Goal: Task Accomplishment & Management: Use online tool/utility

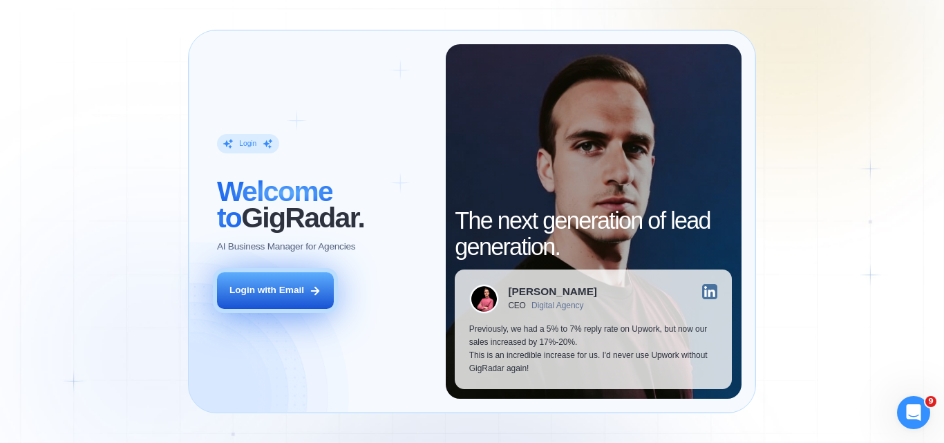
click at [269, 292] on div "Login with Email" at bounding box center [266, 290] width 75 height 13
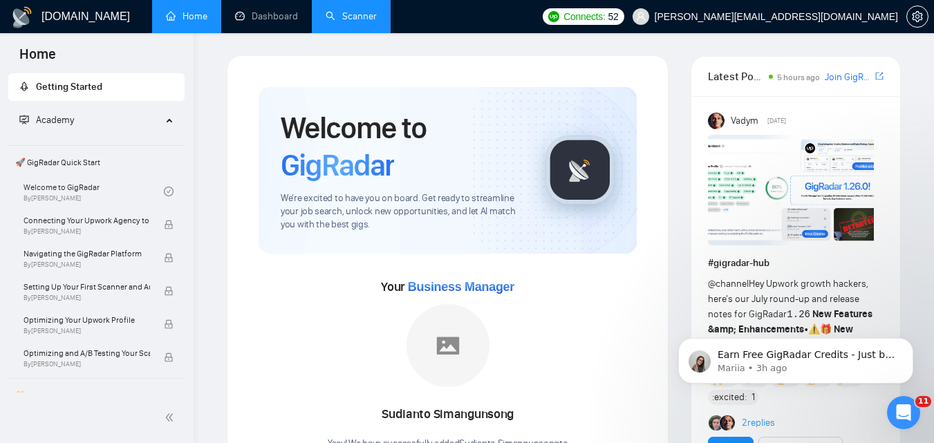
click at [350, 22] on link "Scanner" at bounding box center [351, 16] width 51 height 12
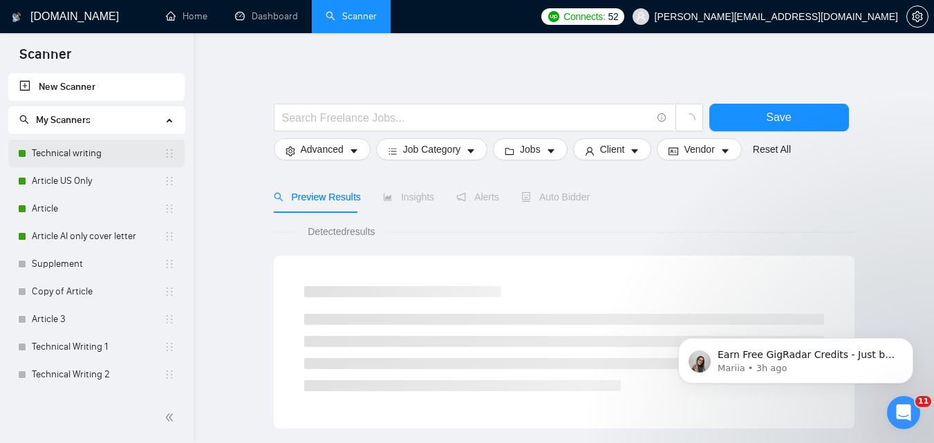
click at [113, 160] on link "Technical writing" at bounding box center [98, 154] width 132 height 28
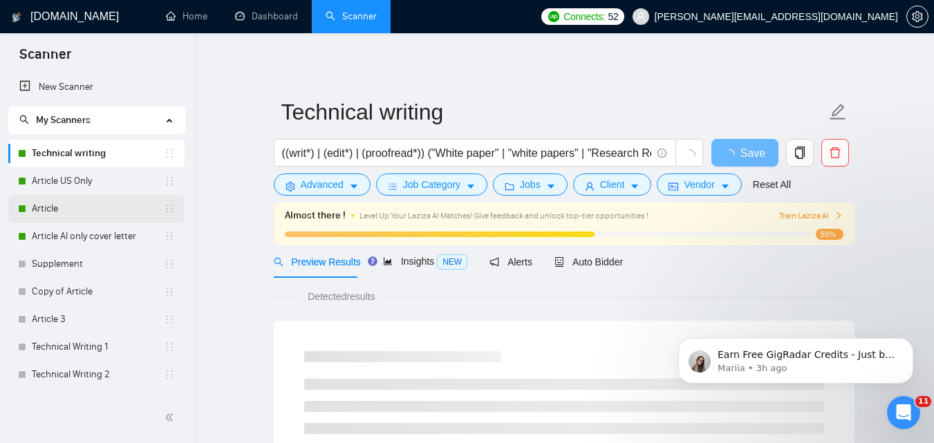
click at [93, 216] on link "Article" at bounding box center [98, 209] width 132 height 28
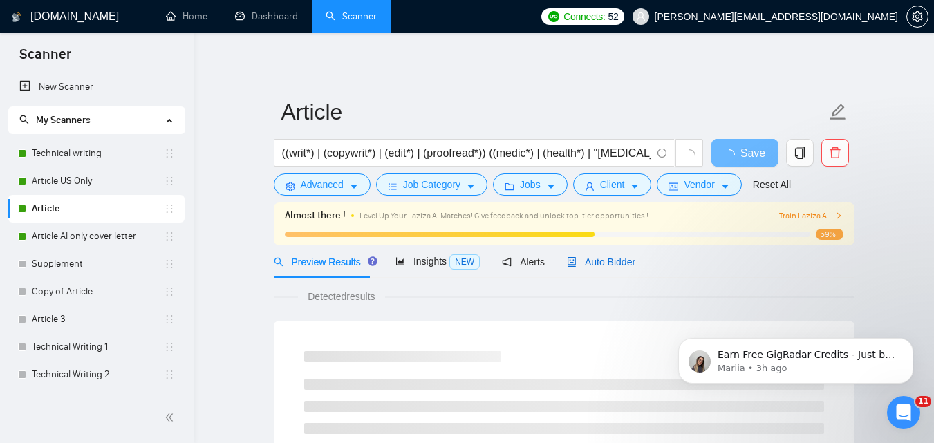
click at [575, 259] on span "Auto Bidder" at bounding box center [601, 261] width 68 height 11
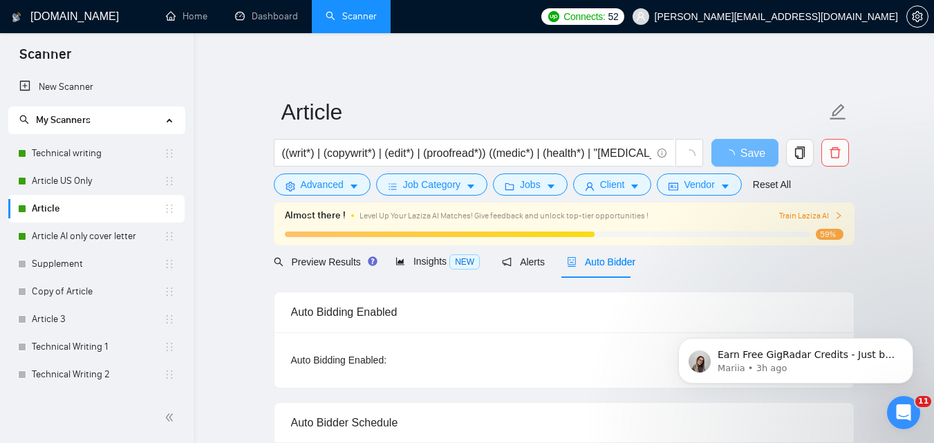
checkbox input "true"
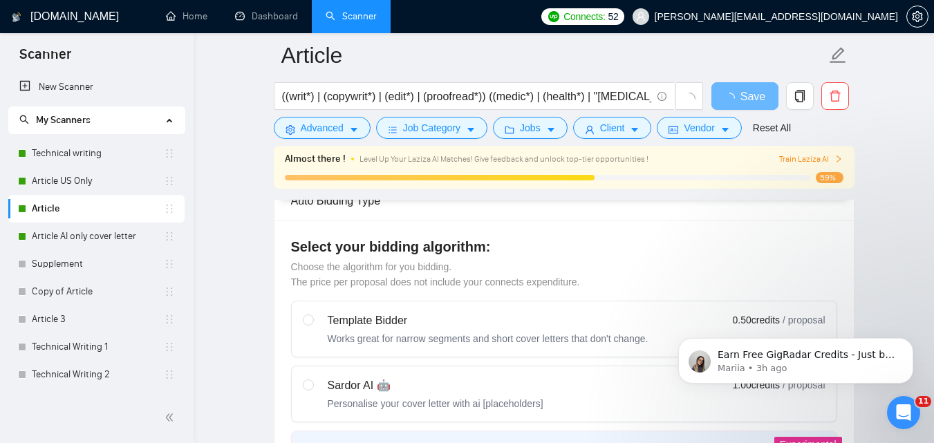
scroll to position [358, 0]
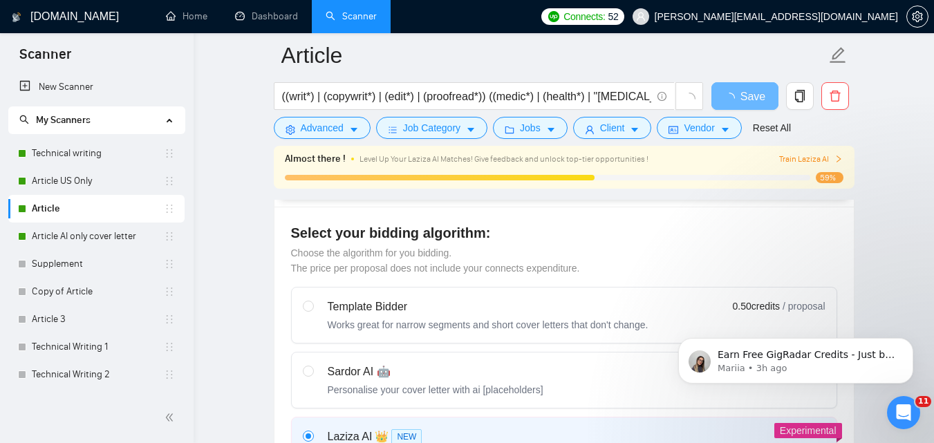
drag, startPoint x: 930, startPoint y: 62, endPoint x: 934, endPoint y: 73, distance: 11.2
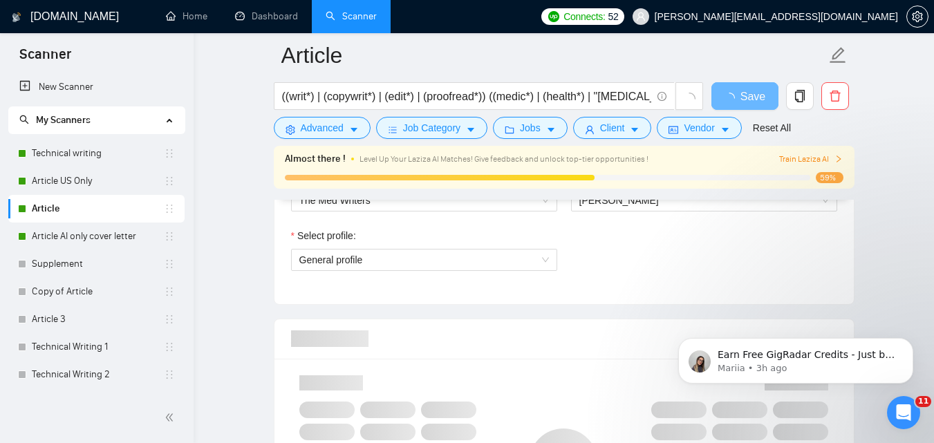
scroll to position [788, 0]
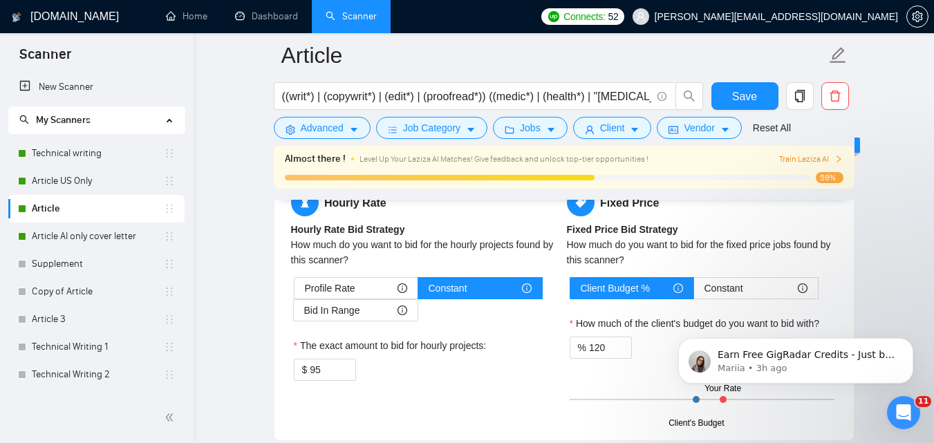
scroll to position [2179, 0]
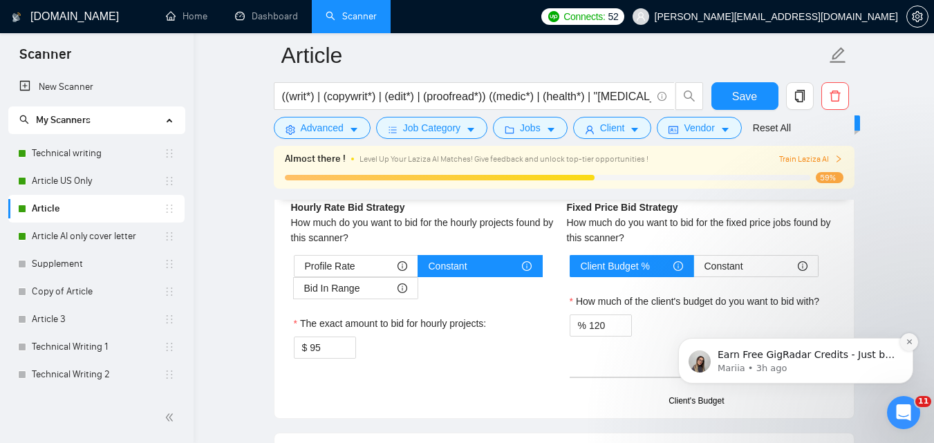
click at [908, 341] on icon "Dismiss notification" at bounding box center [908, 341] width 5 height 5
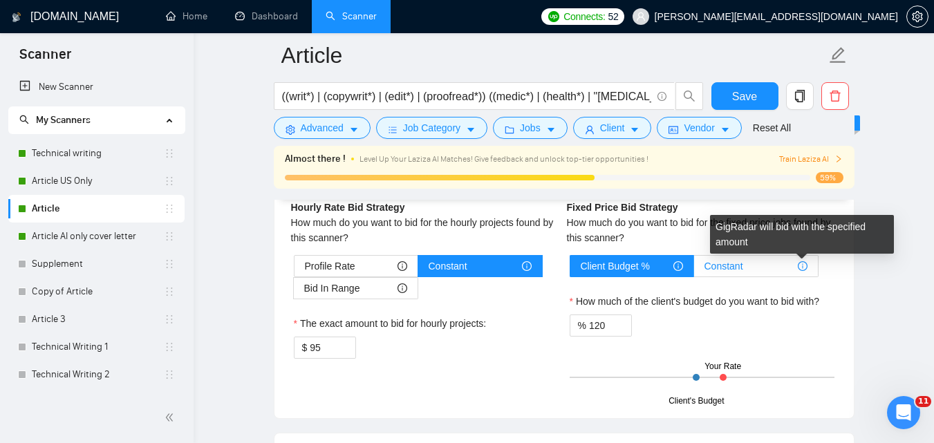
click at [802, 265] on icon "info-circle" at bounding box center [802, 266] width 1 height 5
click at [694, 270] on input "Constant" at bounding box center [694, 270] width 0 height 0
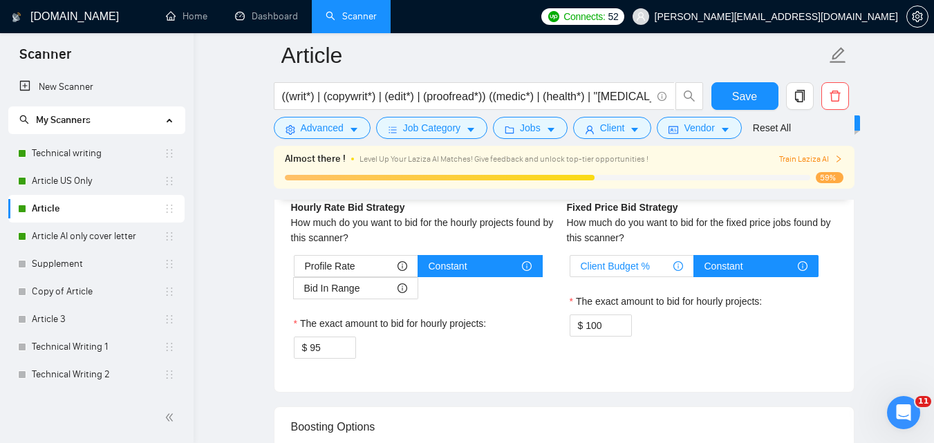
click at [666, 268] on div "Client Budget %" at bounding box center [632, 266] width 102 height 21
click at [570, 270] on input "Client Budget %" at bounding box center [570, 270] width 0 height 0
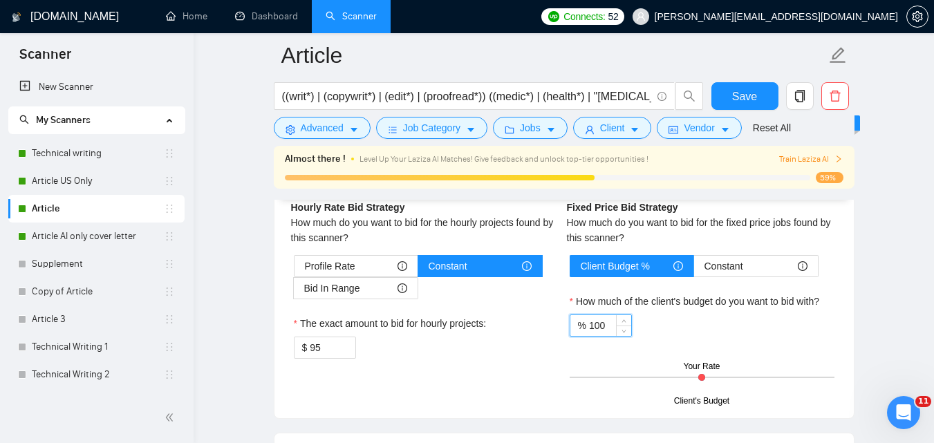
click at [609, 328] on input "100" at bounding box center [610, 325] width 42 height 21
click at [621, 320] on icon "up" at bounding box center [623, 322] width 5 height 5
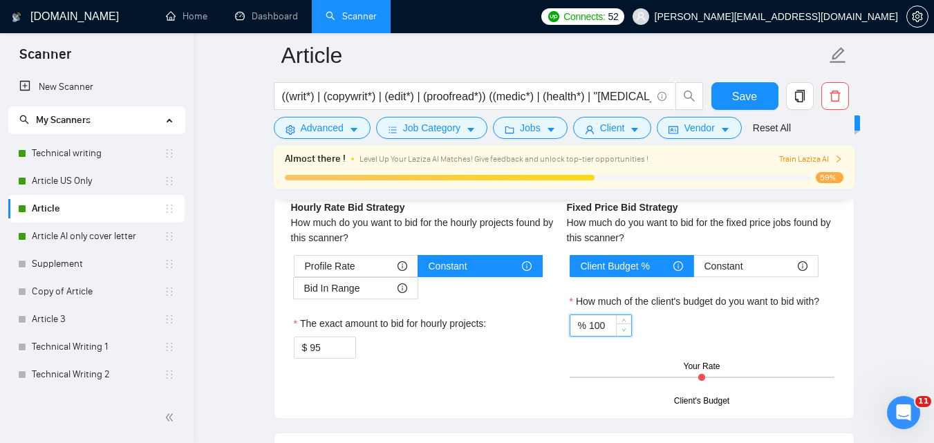
click at [621, 328] on icon "down" at bounding box center [623, 330] width 5 height 5
click at [677, 325] on div "% 100" at bounding box center [702, 325] width 265 height 22
click at [617, 324] on span "Increase Value" at bounding box center [623, 321] width 15 height 12
type input "120"
click at [672, 317] on div "% 120" at bounding box center [702, 325] width 265 height 22
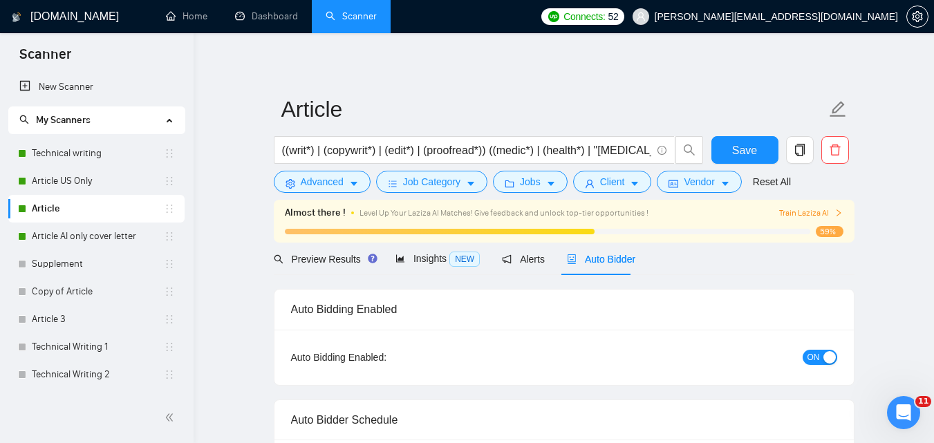
scroll to position [0, 0]
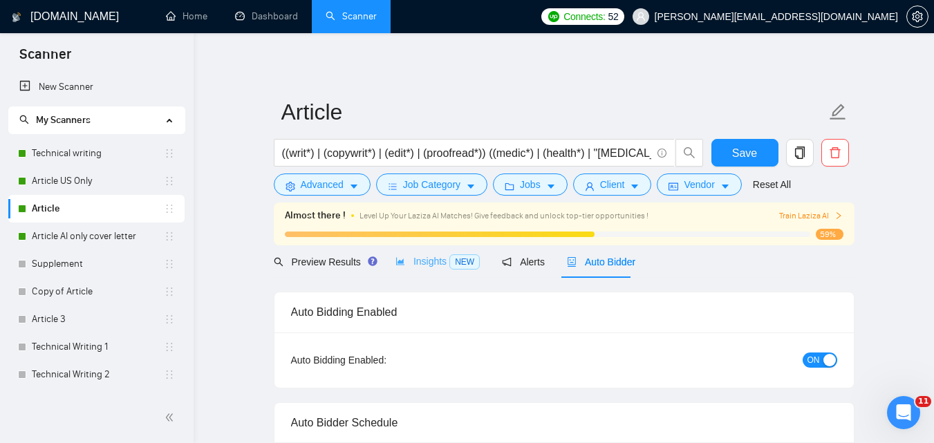
click at [411, 252] on div "Insights NEW" at bounding box center [437, 261] width 84 height 32
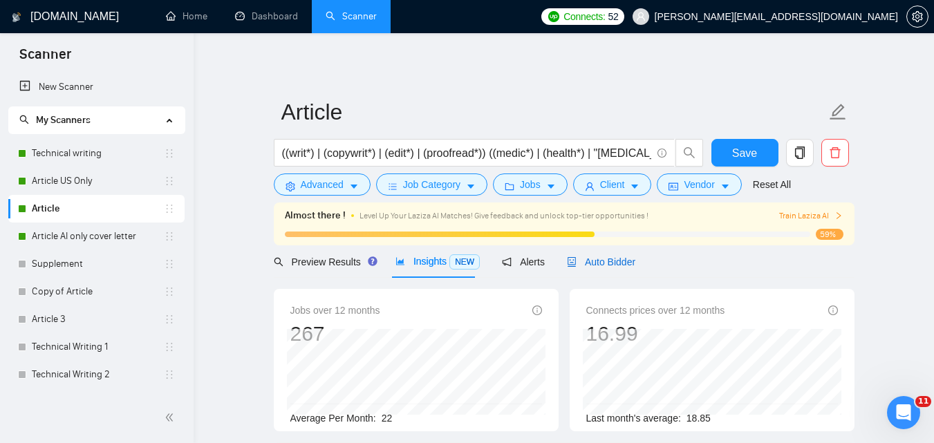
click at [587, 265] on span "Auto Bidder" at bounding box center [601, 261] width 68 height 11
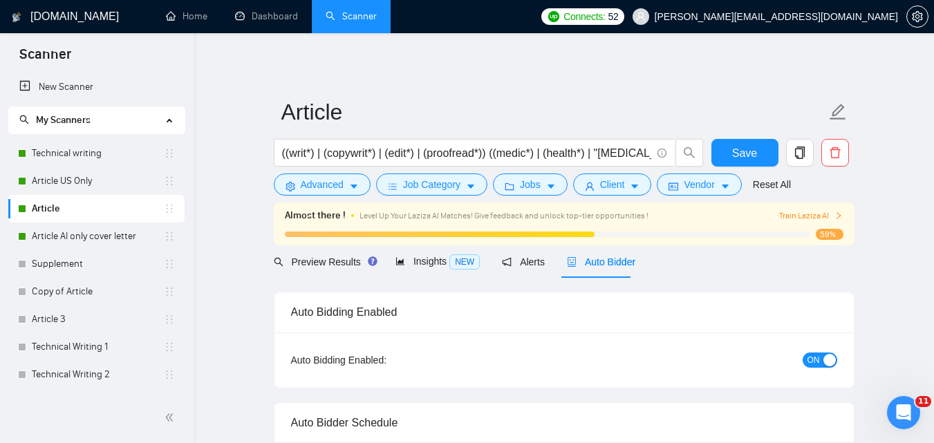
checkbox input "true"
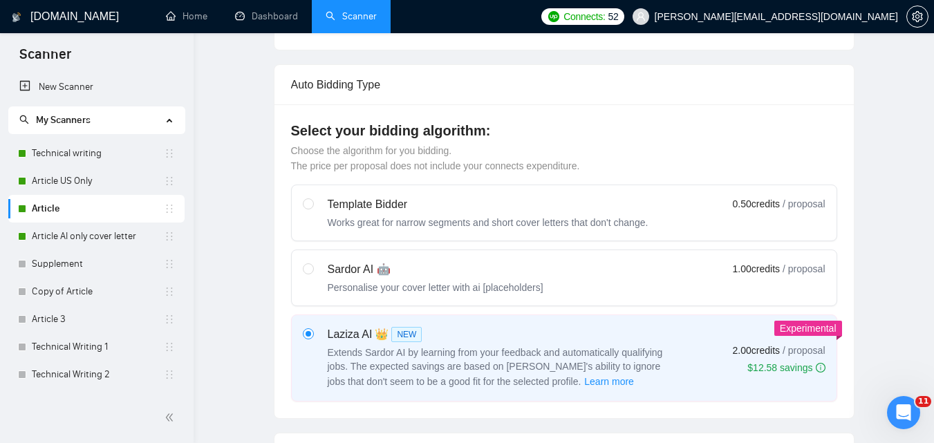
scroll to position [14, 0]
